Goal: Task Accomplishment & Management: Manage account settings

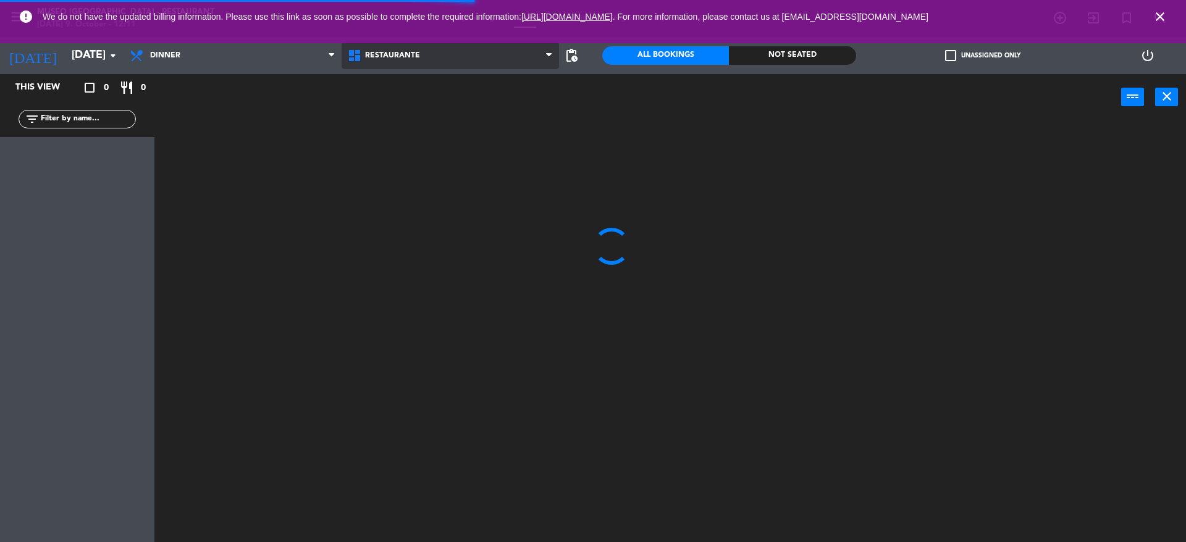
click at [409, 64] on span "Restaurante" at bounding box center [450, 55] width 218 height 27
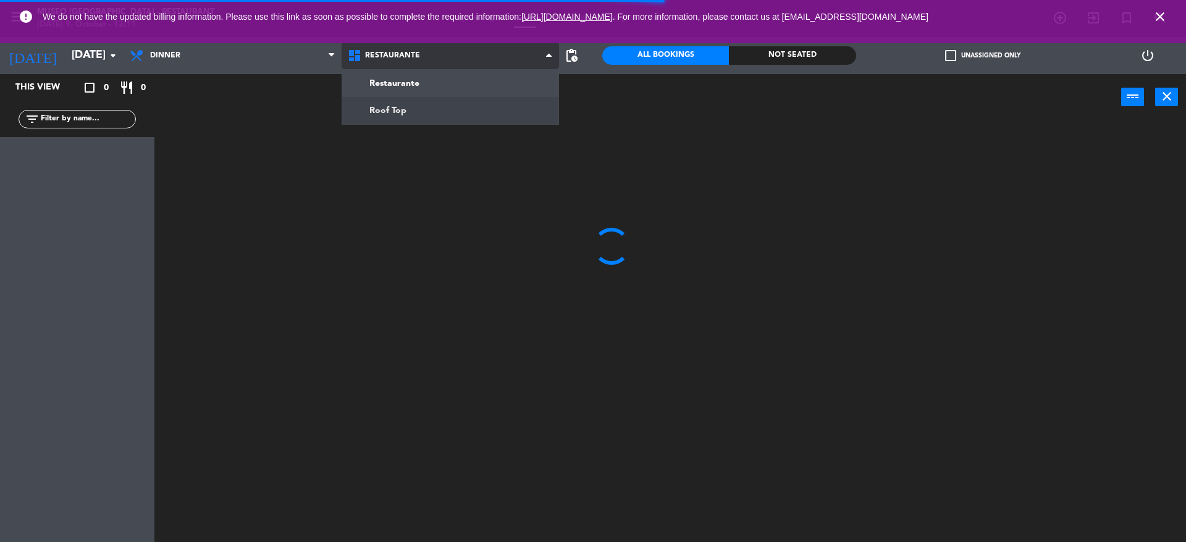
click at [438, 111] on ng-component "menu [GEOGRAPHIC_DATA] - Restaurant [DATE] 9. October - 12:11 My bookings Floor…" at bounding box center [593, 272] width 1186 height 545
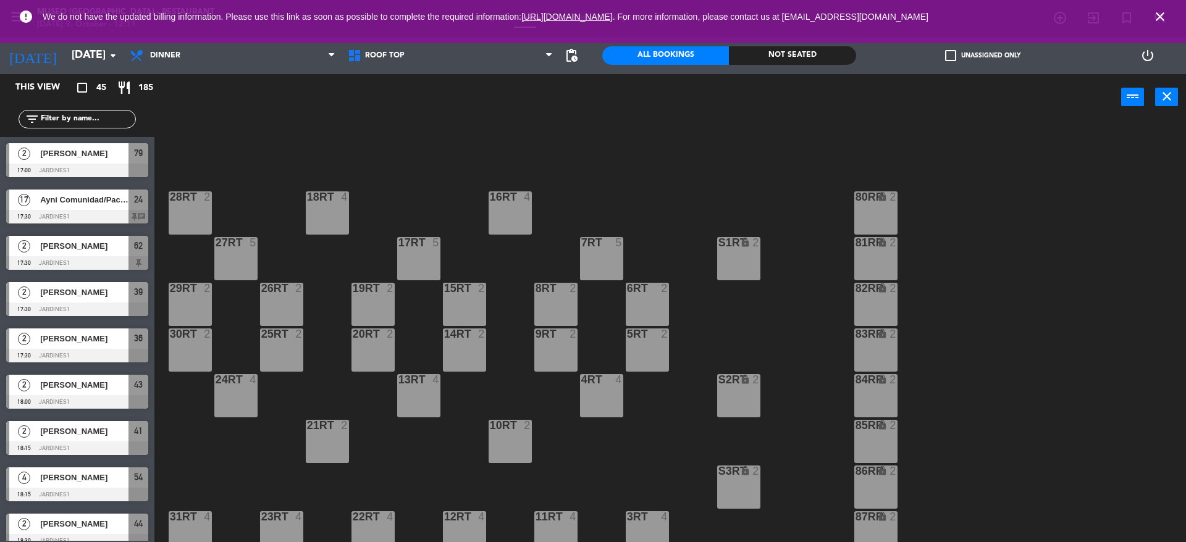
click at [1160, 9] on icon "close" at bounding box center [1159, 16] width 15 height 15
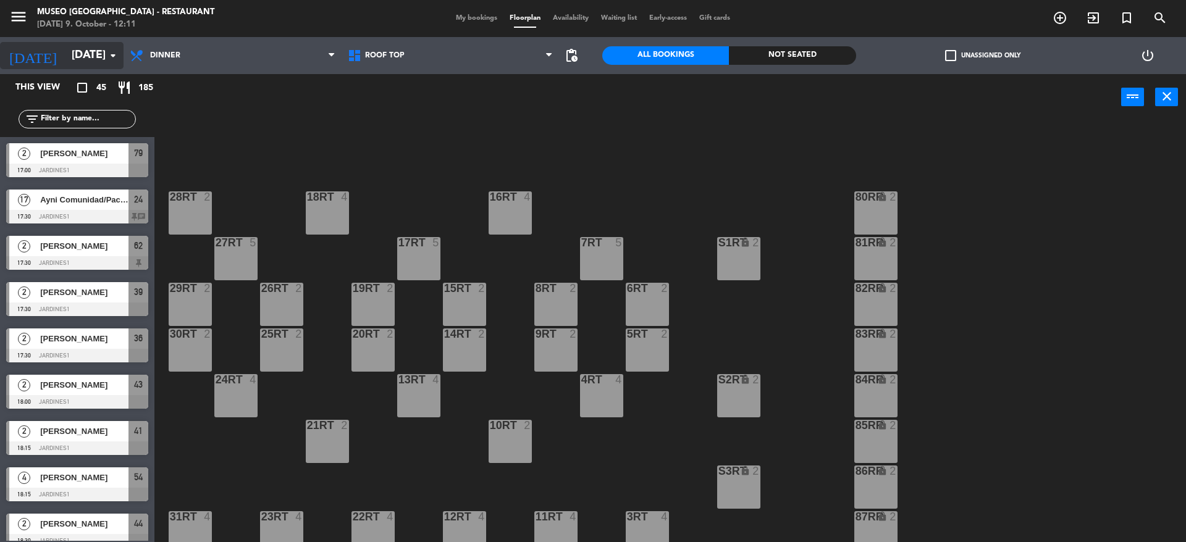
click at [98, 69] on div "[DATE] [DATE] arrow_drop_down" at bounding box center [62, 55] width 124 height 27
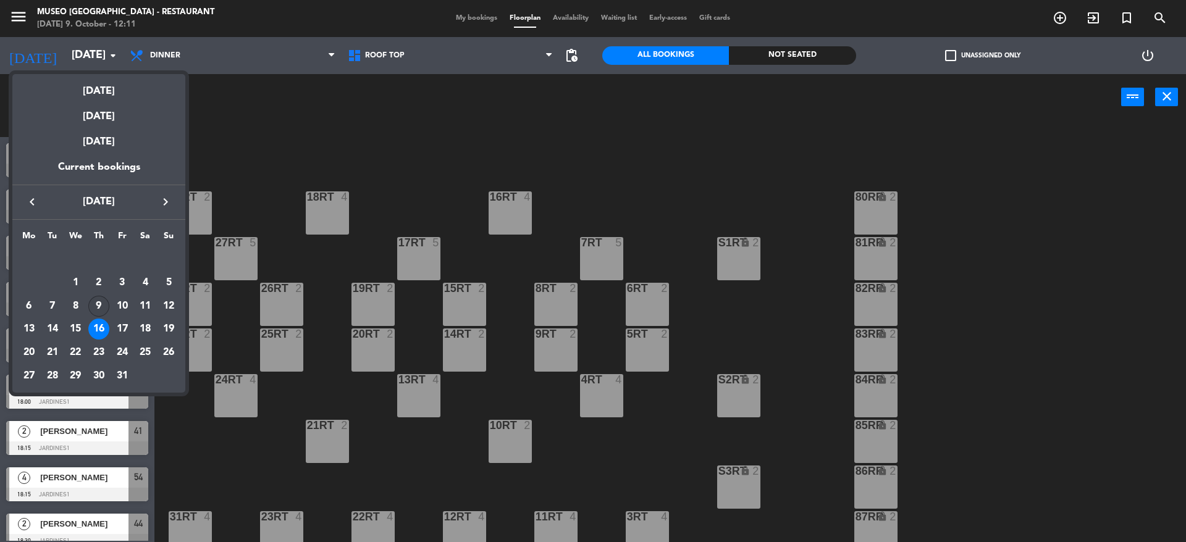
click at [101, 305] on div "9" at bounding box center [98, 306] width 21 height 21
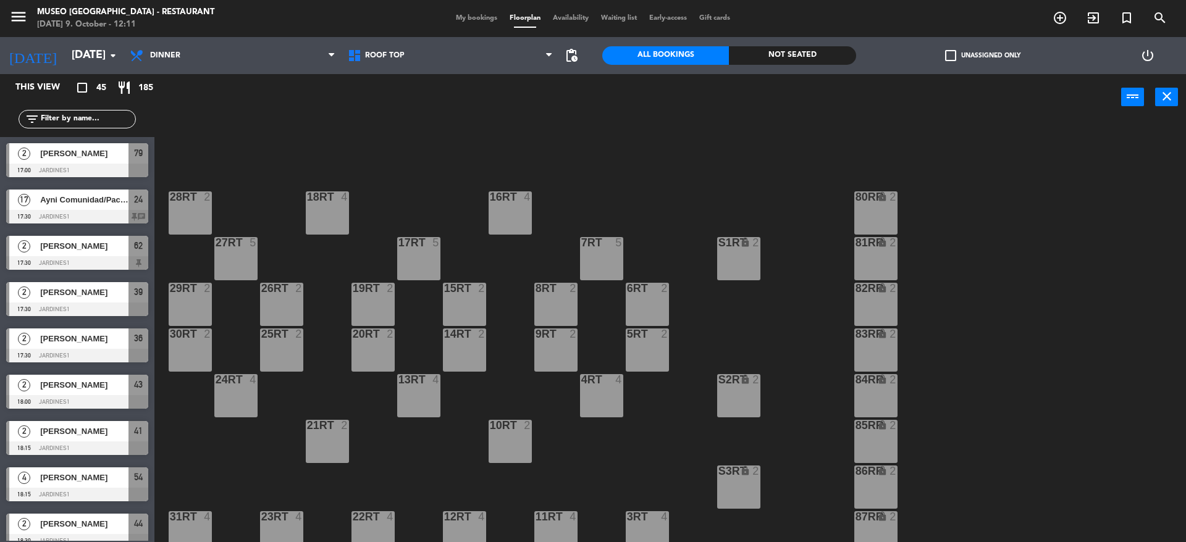
type input "[DATE]"
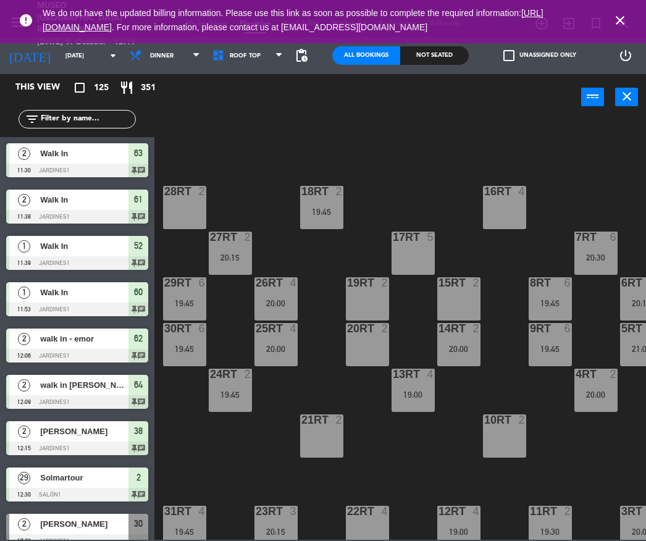
click at [94, 123] on input "text" at bounding box center [88, 119] width 96 height 14
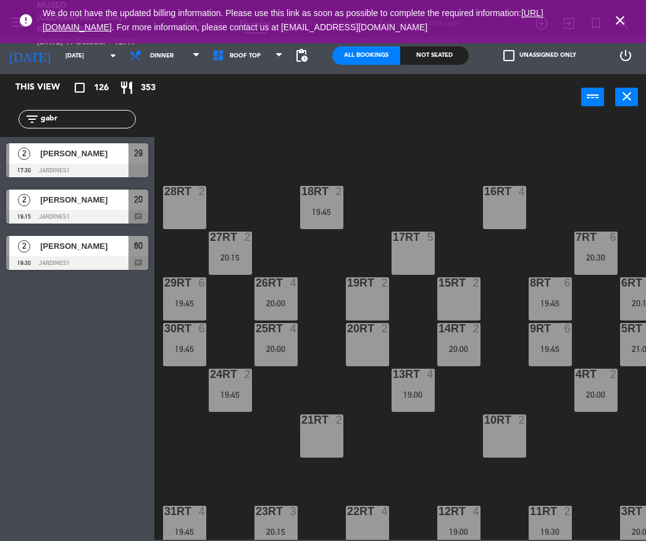
type input "gabr"
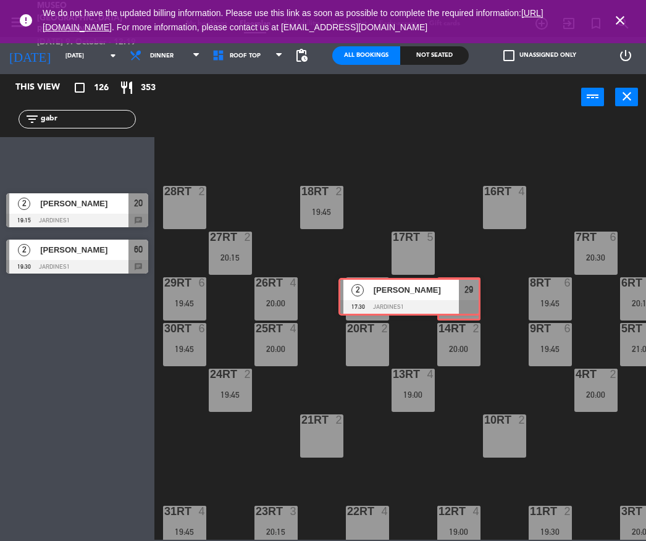
drag, startPoint x: 124, startPoint y: 151, endPoint x: 456, endPoint y: 285, distance: 358.5
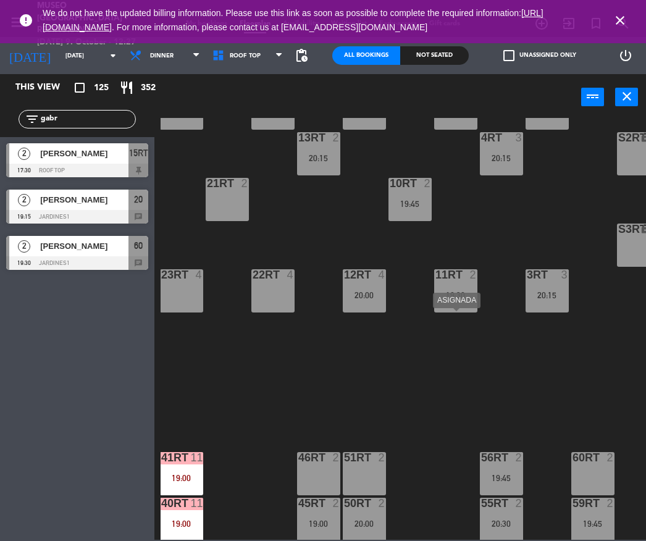
scroll to position [0, 94]
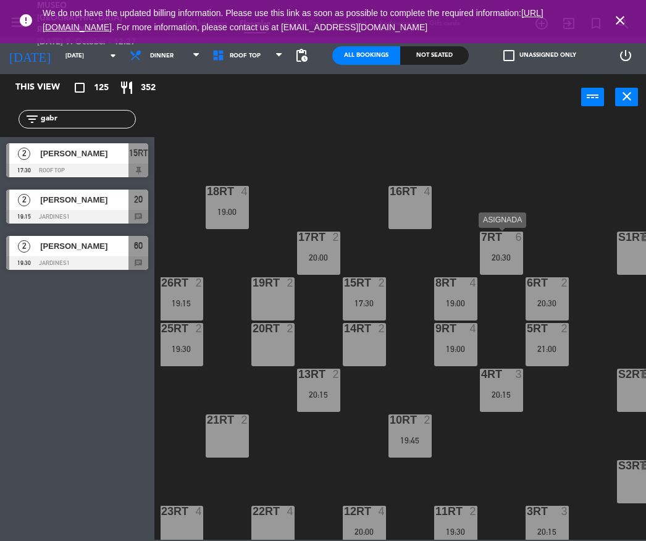
click at [498, 261] on div "20:30" at bounding box center [501, 257] width 43 height 9
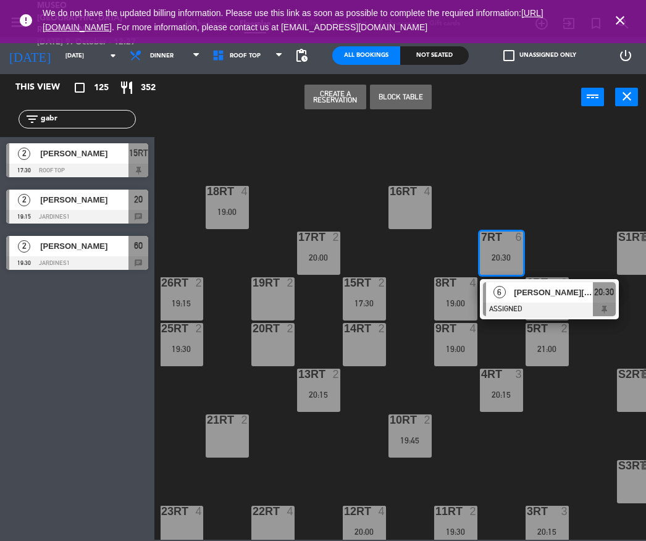
click at [530, 305] on div at bounding box center [549, 310] width 133 height 14
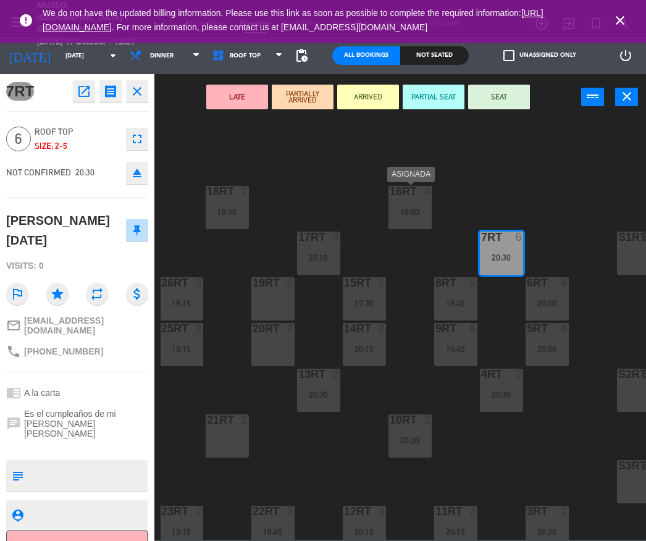
click at [401, 217] on div "16RT 4 19:00" at bounding box center [409, 207] width 43 height 43
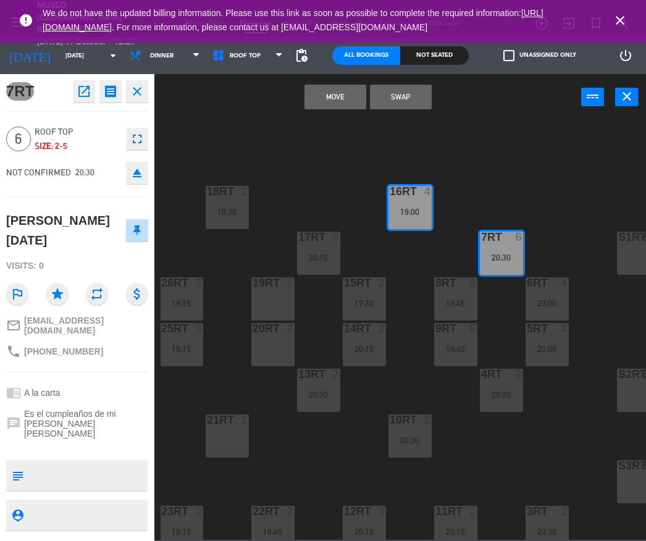
click at [353, 99] on button "Move" at bounding box center [335, 97] width 62 height 25
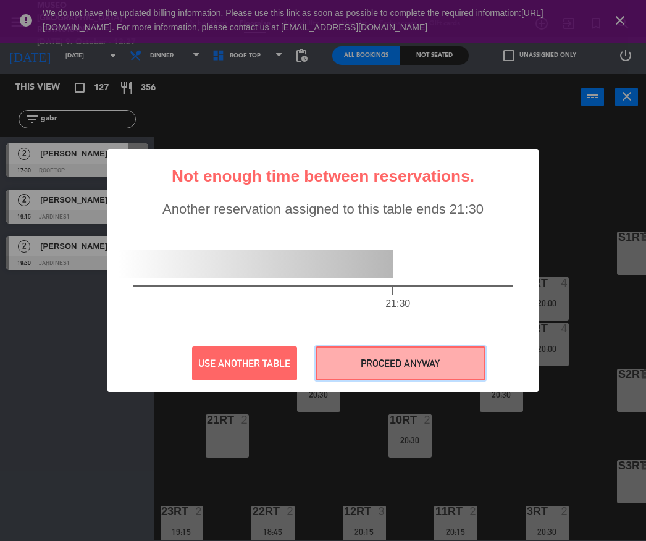
click at [420, 357] on button "PROCEED ANYWAY" at bounding box center [401, 363] width 170 height 34
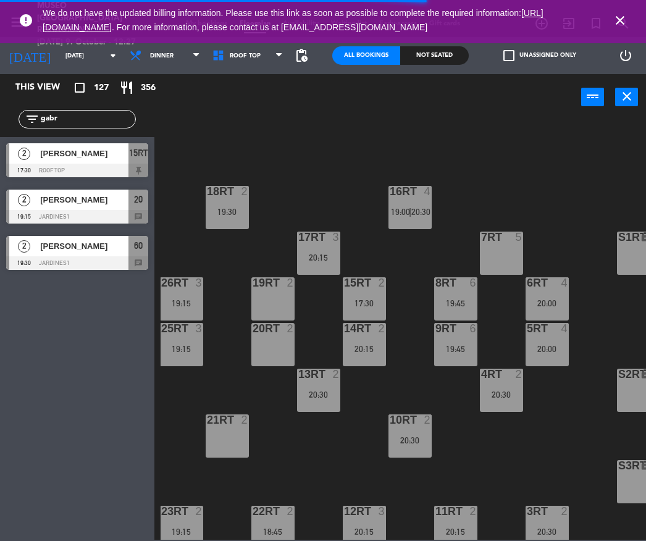
click at [95, 115] on input "gabr" at bounding box center [88, 119] width 96 height 14
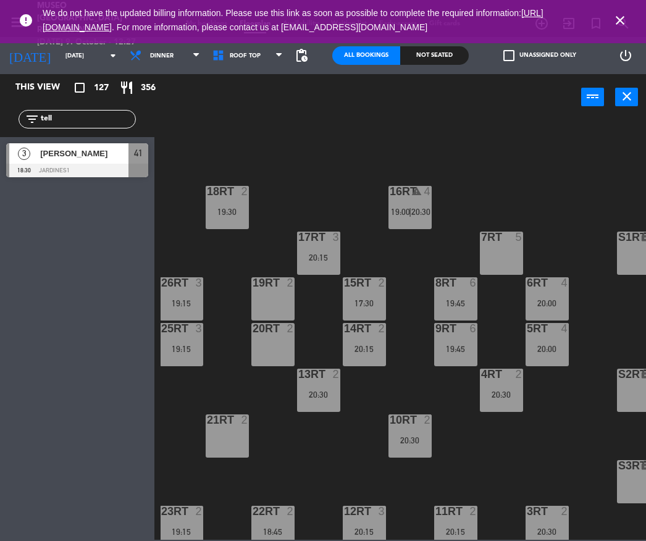
type input "tell"
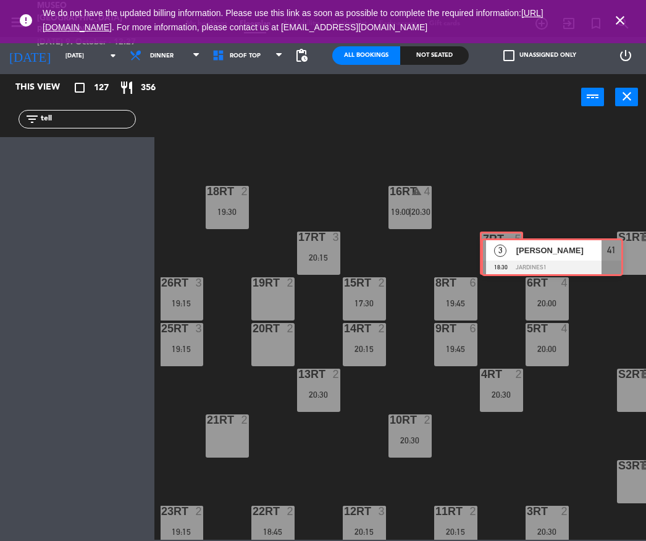
drag, startPoint x: 15, startPoint y: 147, endPoint x: 490, endPoint y: 244, distance: 484.7
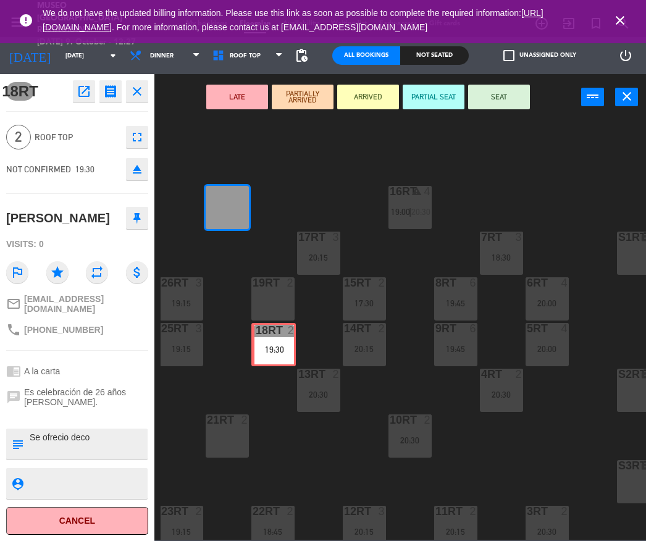
drag, startPoint x: 214, startPoint y: 198, endPoint x: 261, endPoint y: 335, distance: 144.9
click at [261, 335] on div "18RT 2 19:30 18RT 2 19:30 16RT warning 4 19:00 | 20:30 28RT 2 80RR lock 2 27RT …" at bounding box center [403, 329] width 485 height 422
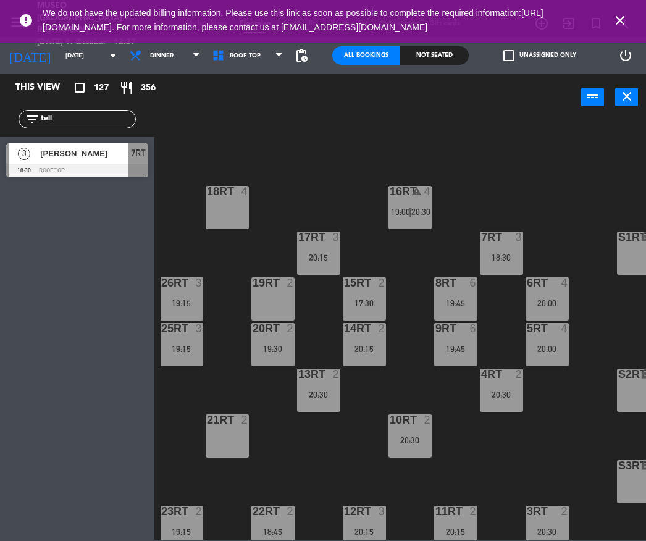
click at [421, 196] on div "4" at bounding box center [431, 192] width 20 height 12
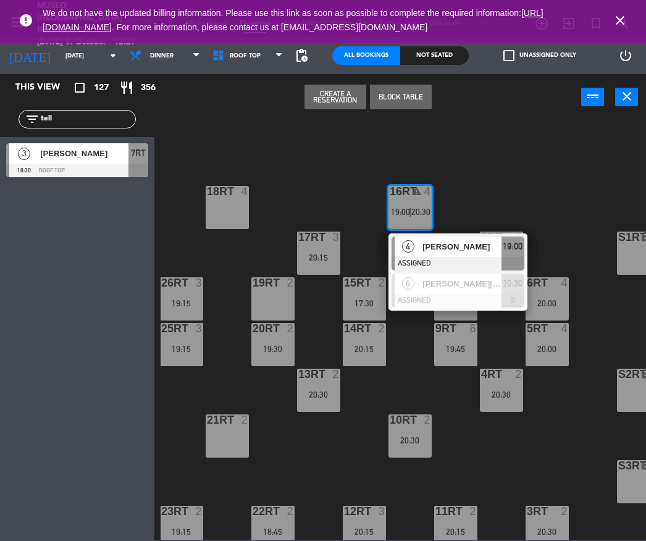
click at [448, 245] on span "[PERSON_NAME]" at bounding box center [461, 246] width 79 height 13
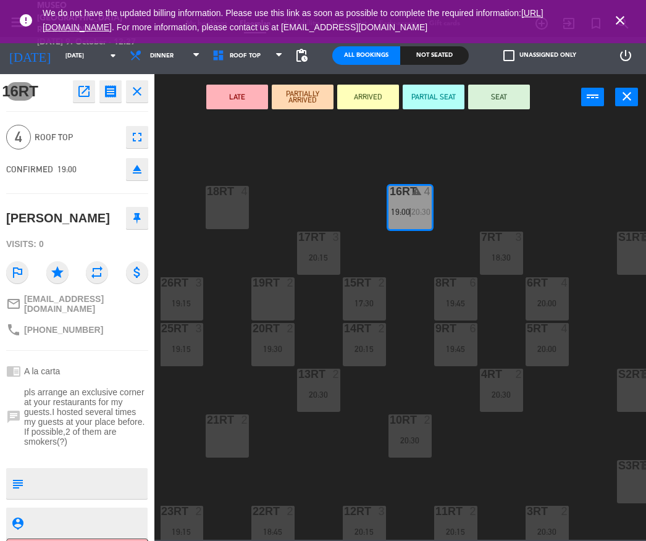
click at [227, 189] on div at bounding box center [227, 191] width 20 height 11
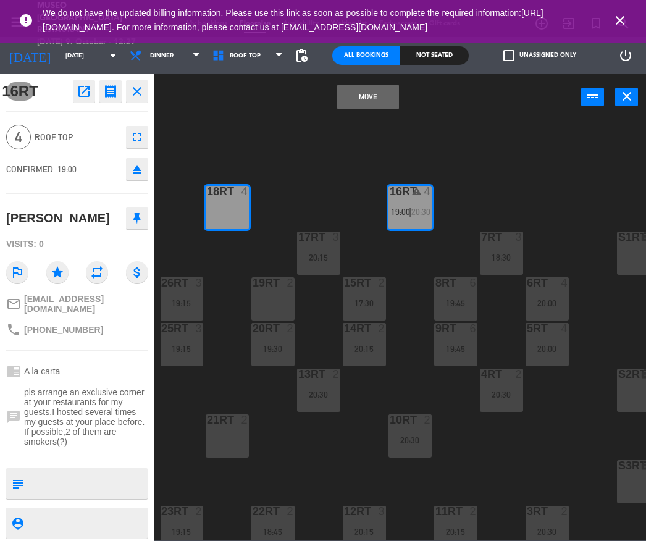
click at [369, 92] on button "Move" at bounding box center [368, 97] width 62 height 25
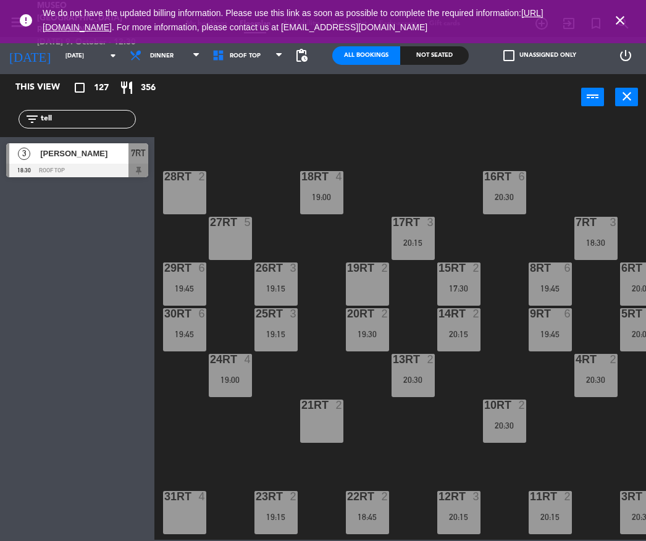
scroll to position [0, 0]
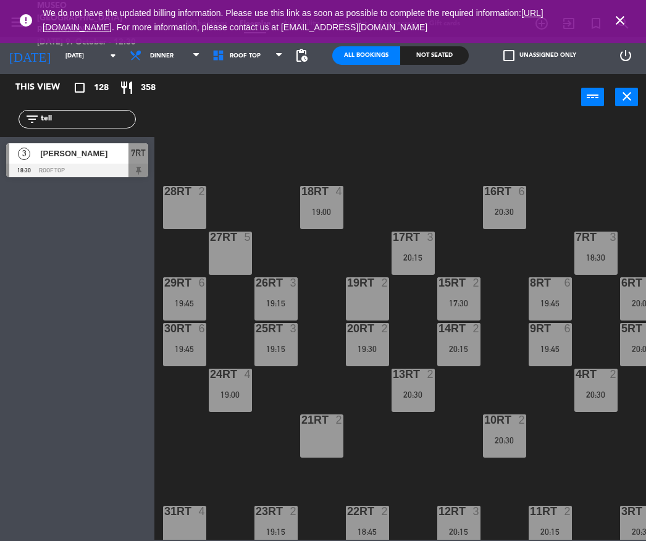
click at [70, 119] on input "tell" at bounding box center [88, 119] width 96 height 14
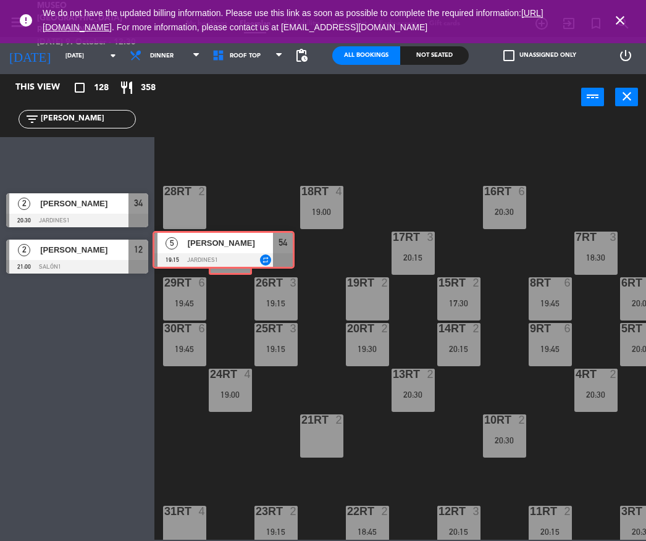
drag, startPoint x: 93, startPoint y: 154, endPoint x: 239, endPoint y: 245, distance: 172.2
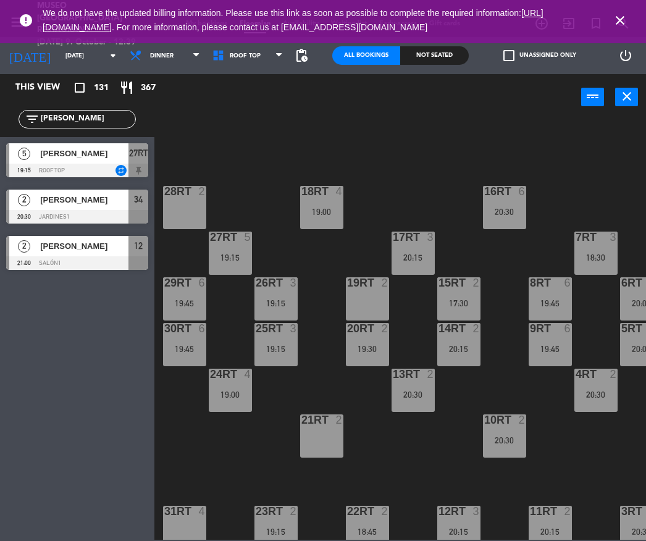
click at [65, 119] on input "[PERSON_NAME]" at bounding box center [88, 119] width 96 height 14
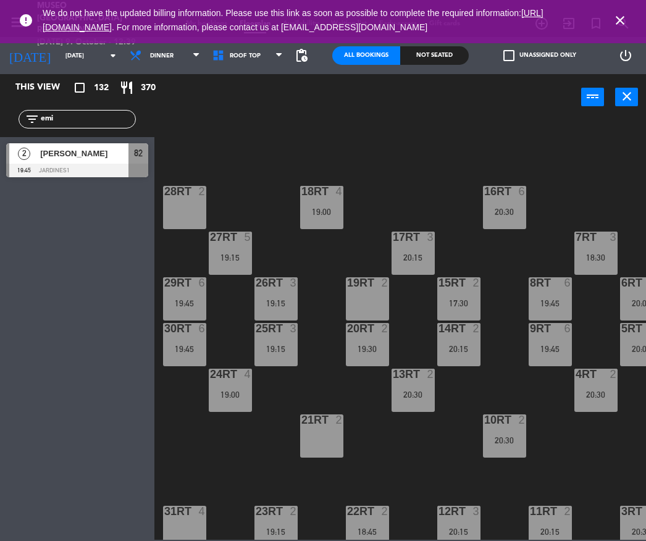
type input "emi"
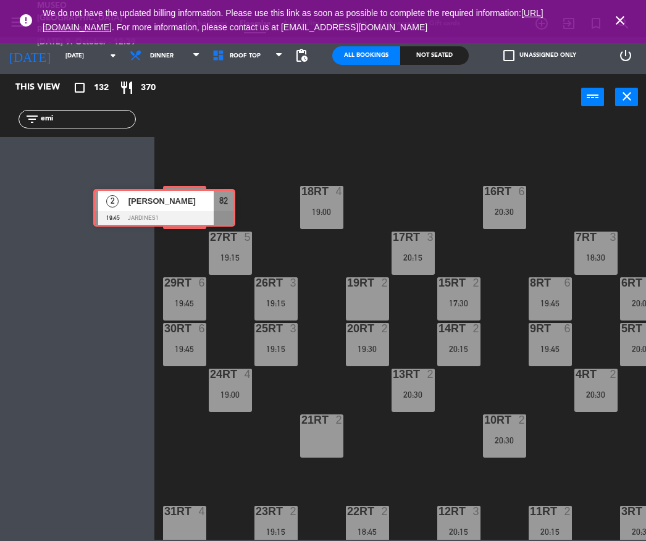
drag, startPoint x: 101, startPoint y: 162, endPoint x: 187, endPoint y: 207, distance: 97.8
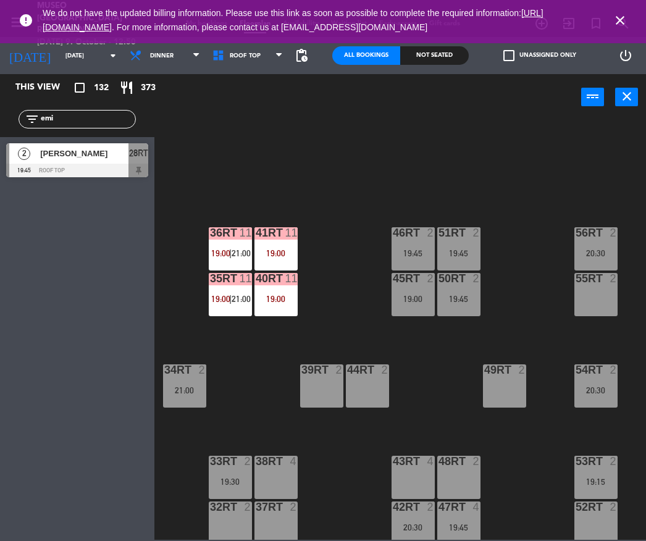
scroll to position [519, 0]
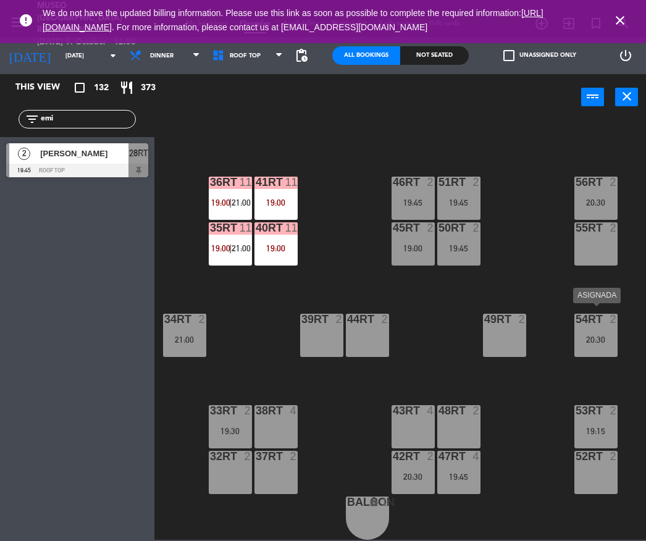
click at [588, 317] on div at bounding box center [595, 319] width 20 height 11
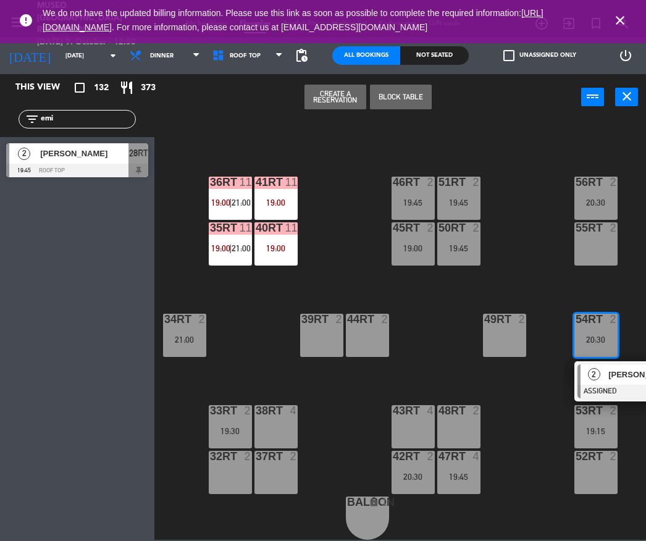
click at [615, 368] on span "[PERSON_NAME]" at bounding box center [647, 374] width 79 height 13
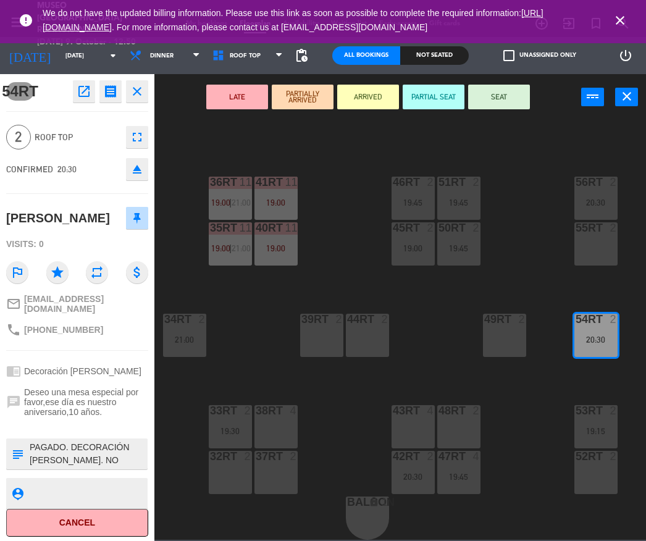
click at [251, 99] on button "LATE" at bounding box center [237, 97] width 62 height 25
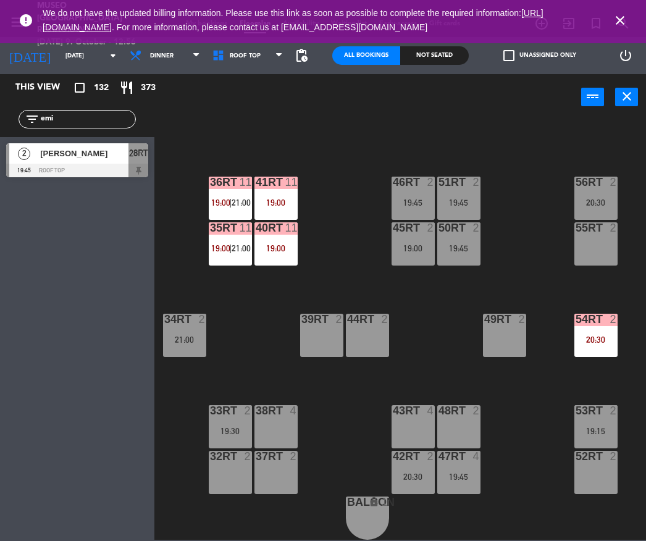
click at [70, 115] on input "emi" at bounding box center [88, 119] width 96 height 14
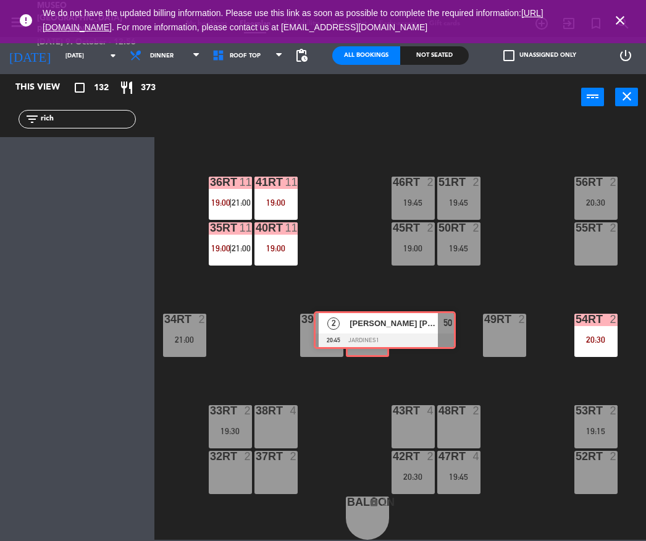
drag, startPoint x: 73, startPoint y: 162, endPoint x: 371, endPoint y: 325, distance: 339.1
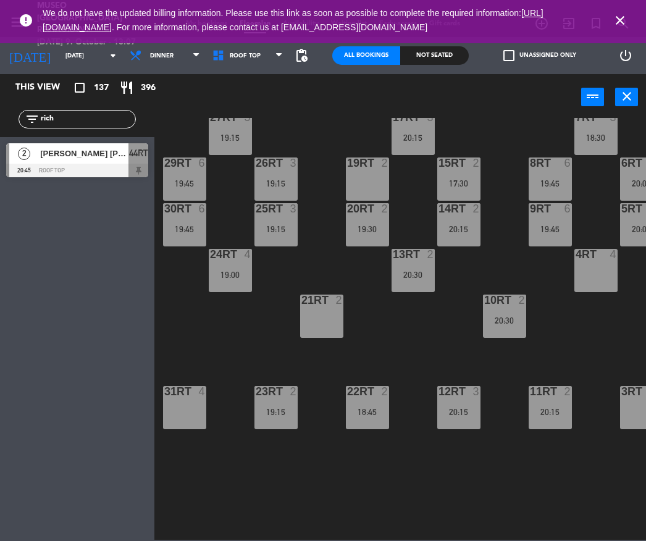
scroll to position [0, 0]
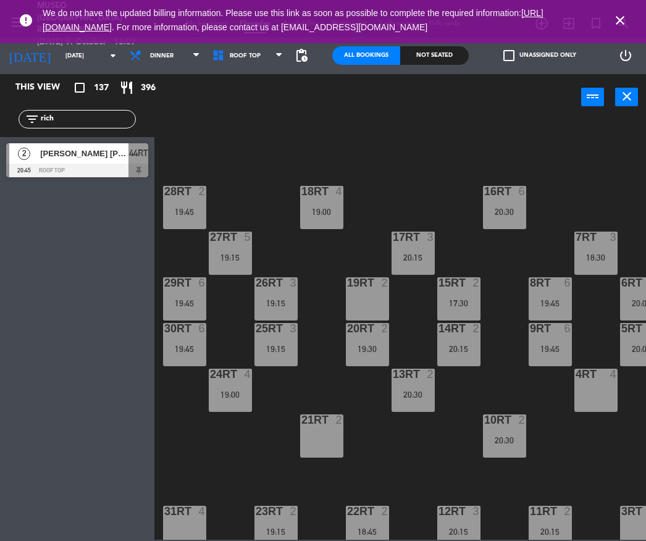
click at [78, 119] on input "rich" at bounding box center [88, 119] width 96 height 14
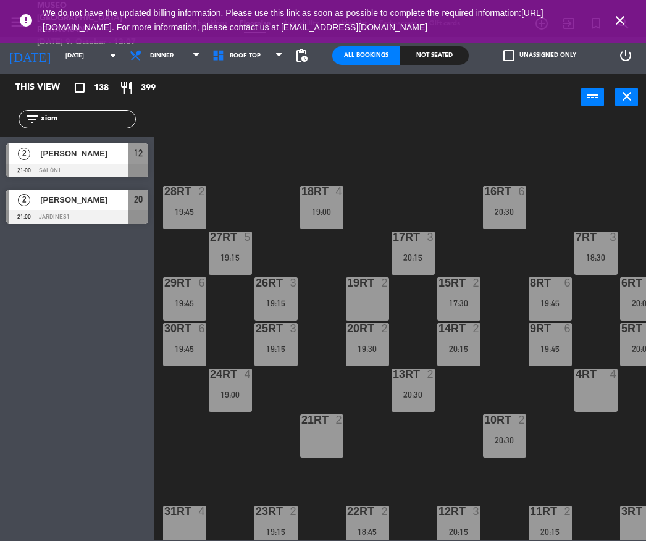
type input "xiom"
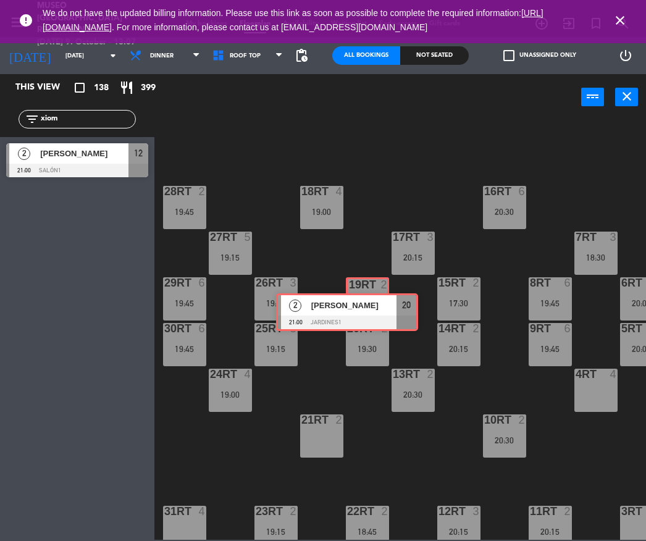
drag, startPoint x: 104, startPoint y: 198, endPoint x: 374, endPoint y: 302, distance: 289.1
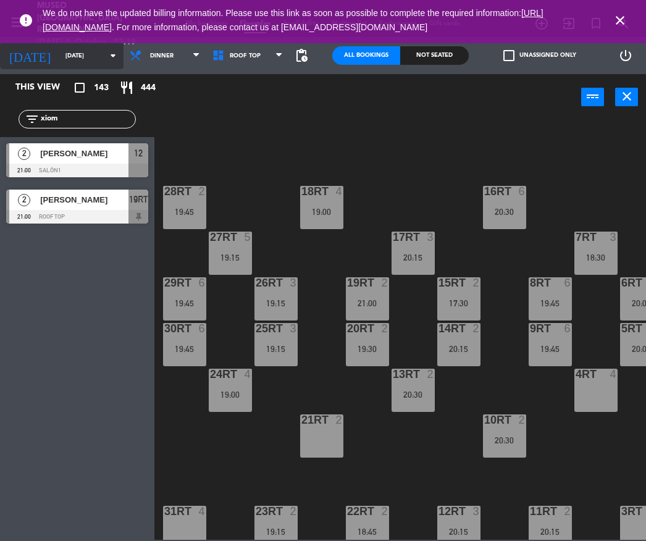
click at [59, 53] on input "[DATE]" at bounding box center [100, 55] width 82 height 19
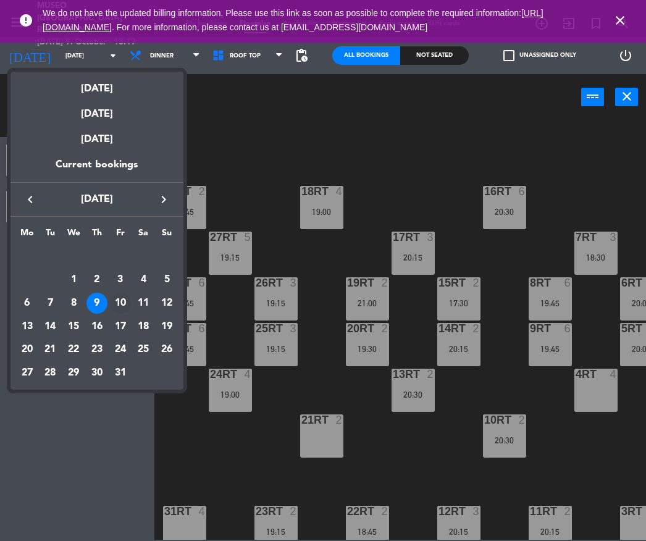
click at [123, 302] on div "10" at bounding box center [120, 303] width 21 height 21
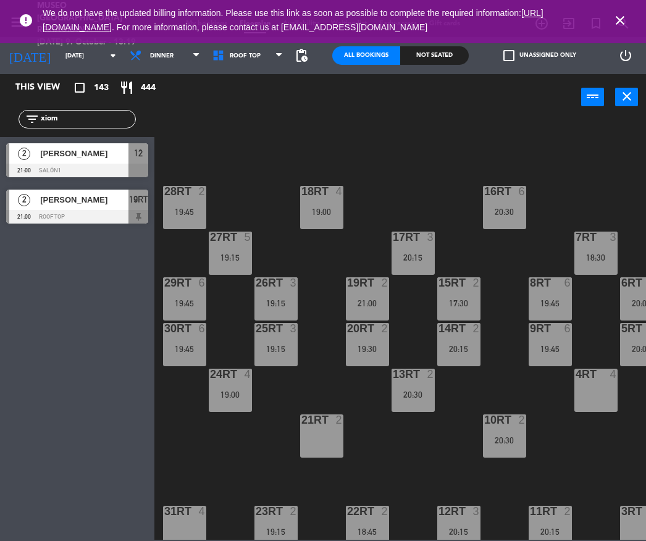
type input "[DATE]"
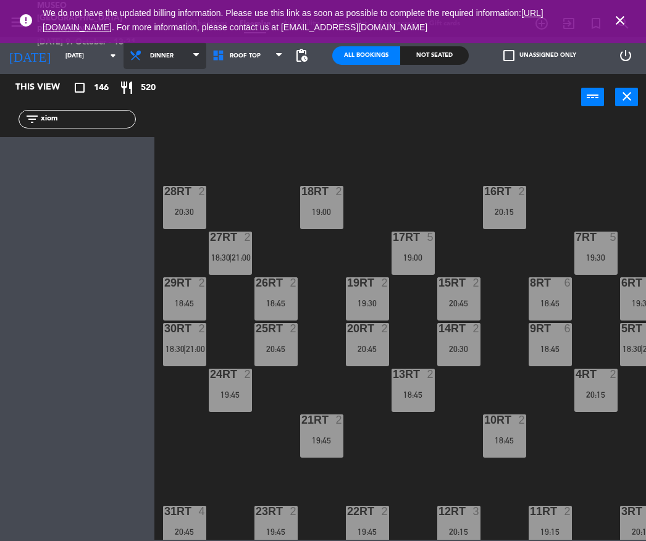
click at [169, 59] on span "Dinner" at bounding box center [165, 55] width 83 height 27
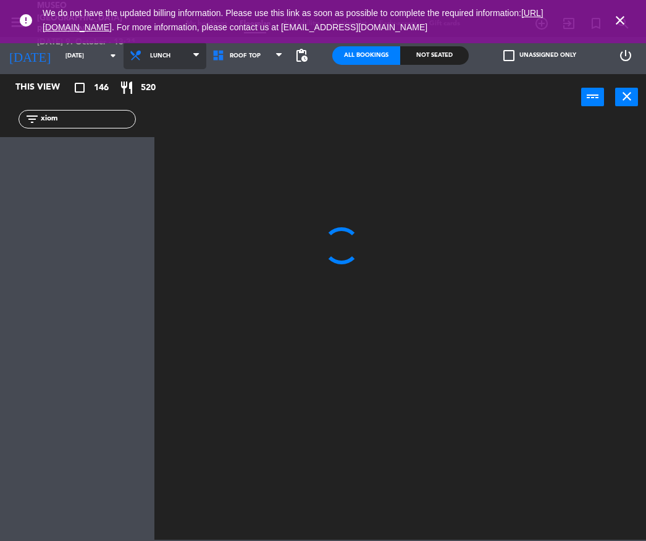
click at [189, 105] on ng-component "menu [GEOGRAPHIC_DATA] - Restaurant [DATE] 9. October - 13:21 My bookings Floor…" at bounding box center [323, 270] width 646 height 540
click at [112, 120] on input "xiom" at bounding box center [88, 119] width 96 height 14
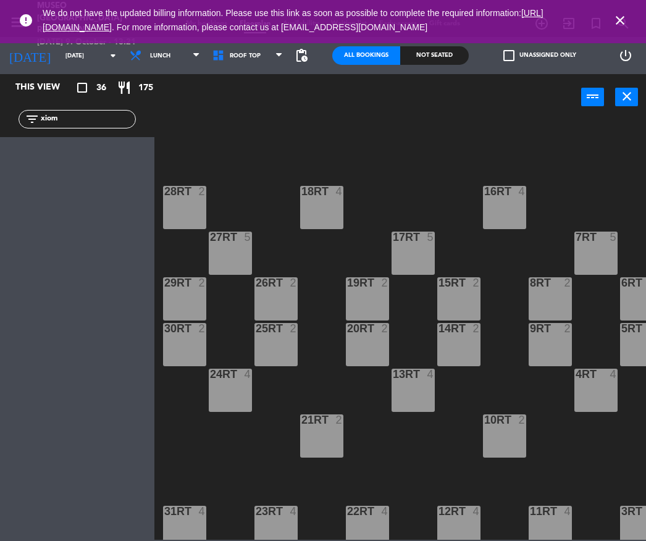
click at [119, 115] on input "xiom" at bounding box center [88, 119] width 96 height 14
